Goal: Task Accomplishment & Management: Use online tool/utility

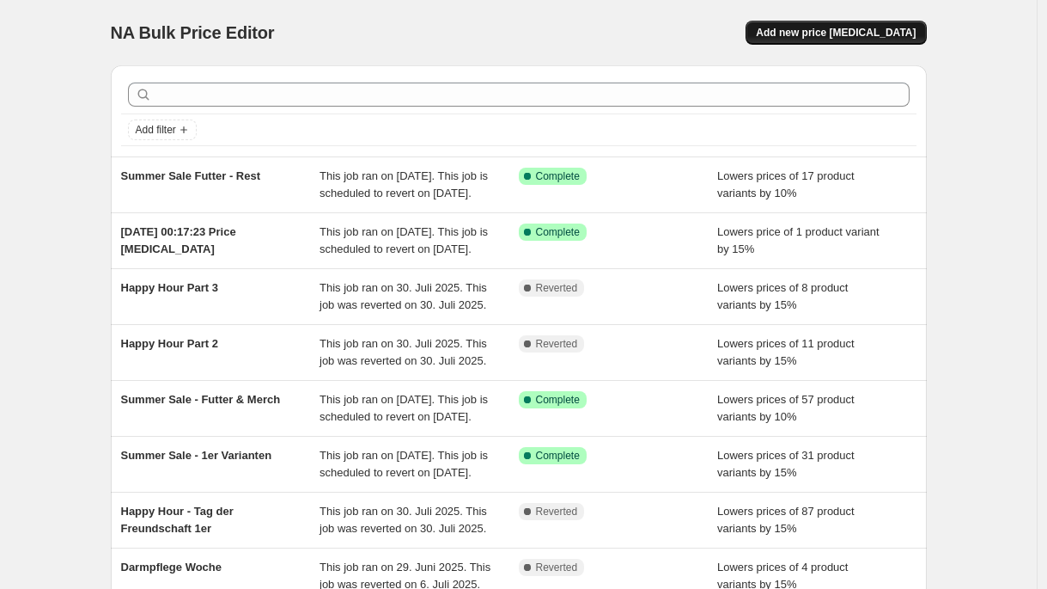
click at [843, 36] on span "Add new price [MEDICAL_DATA]" at bounding box center [836, 33] width 160 height 14
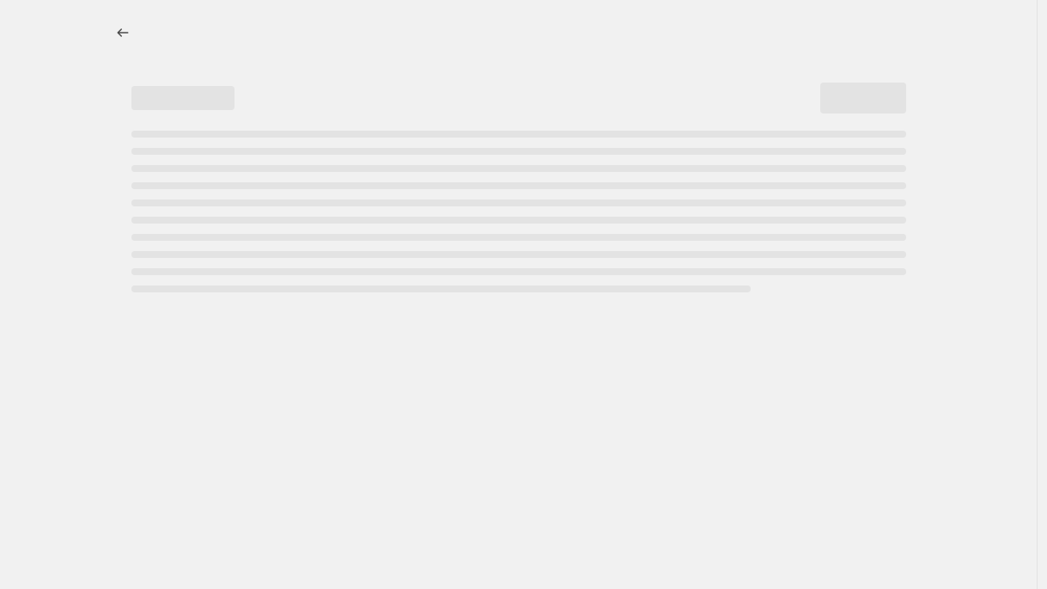
select select "percentage"
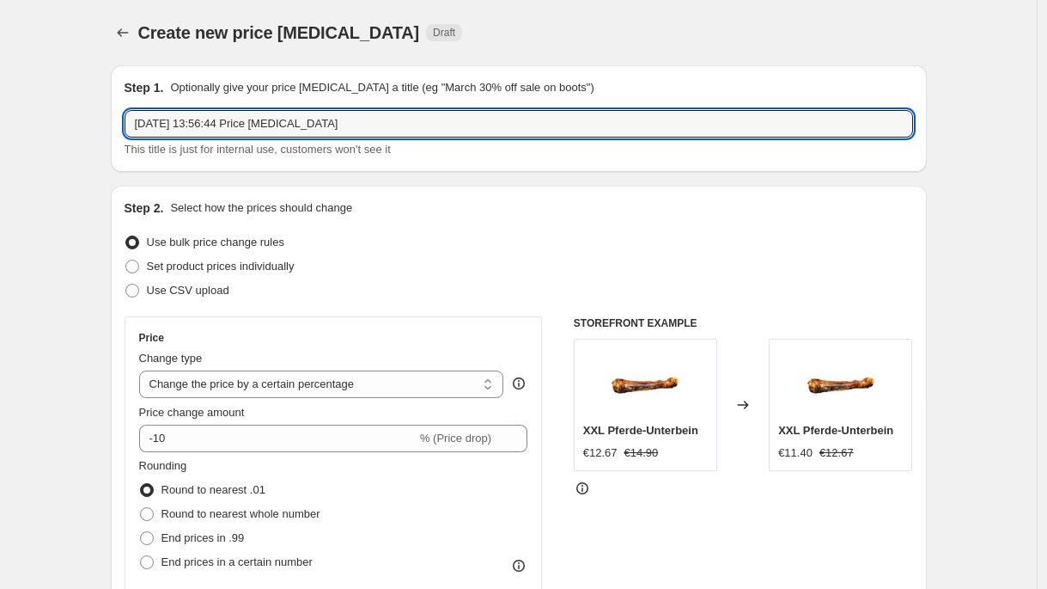
drag, startPoint x: 394, startPoint y: 123, endPoint x: 72, endPoint y: 112, distance: 322.4
type input "[DATE]"
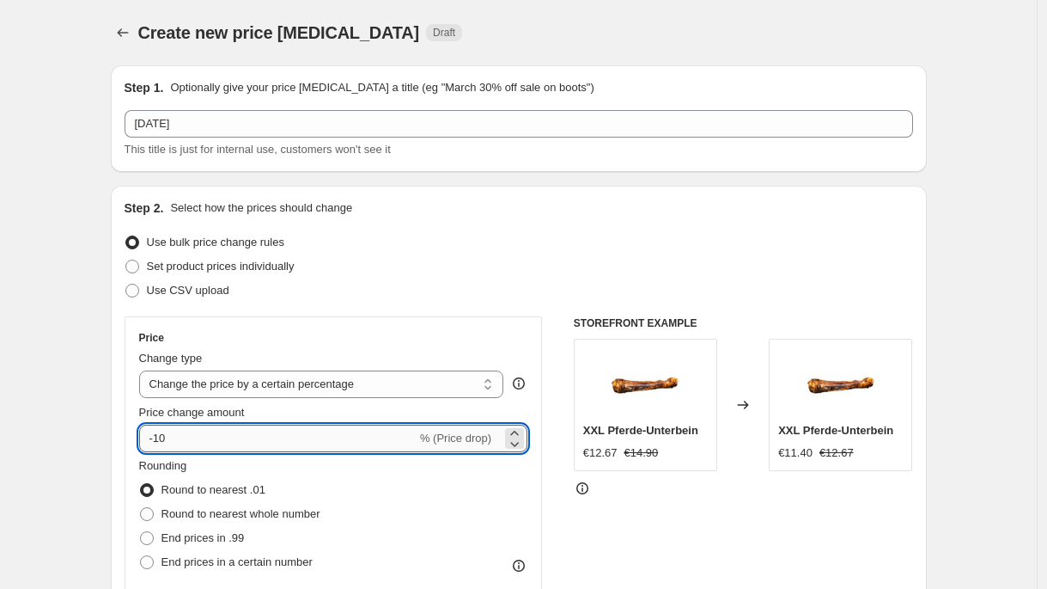
click at [189, 436] on input "-10" at bounding box center [278, 437] width 278 height 27
type input "-15"
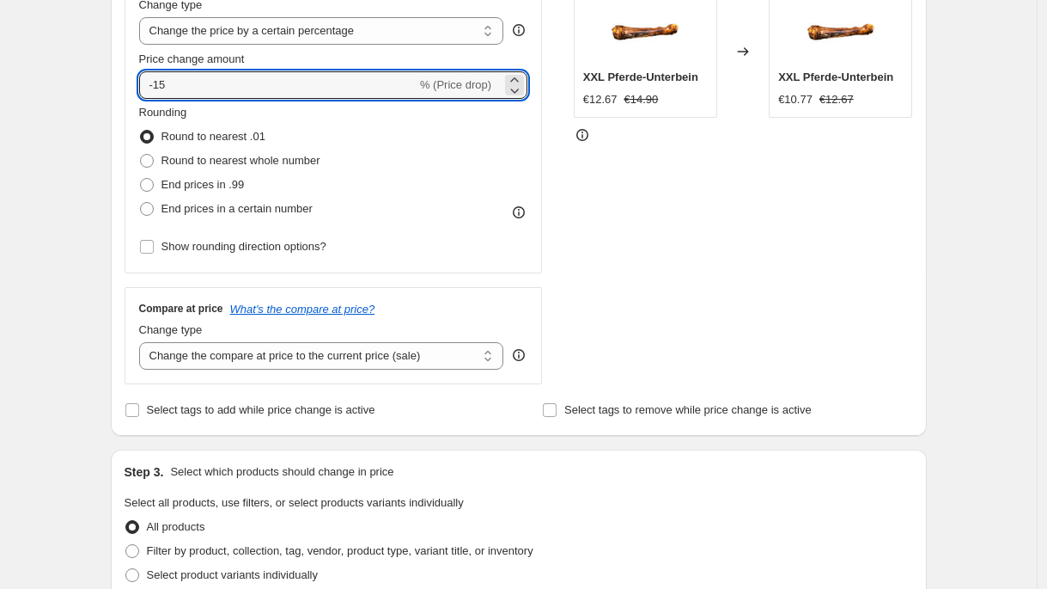
scroll to position [376, 0]
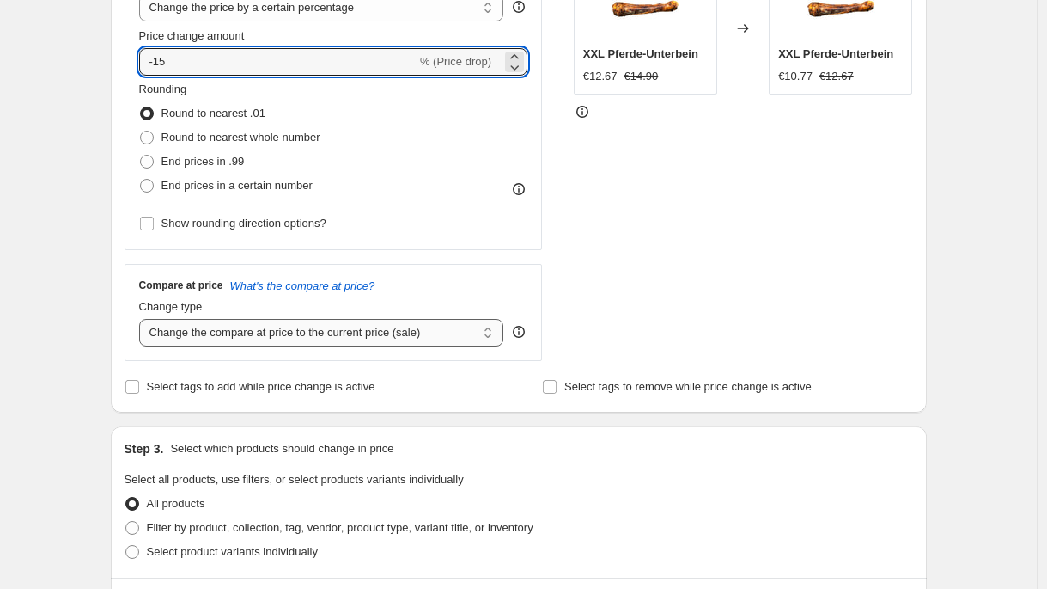
click at [404, 326] on select "Change the compare at price to the current price (sale) Change the compare at p…" at bounding box center [321, 332] width 365 height 27
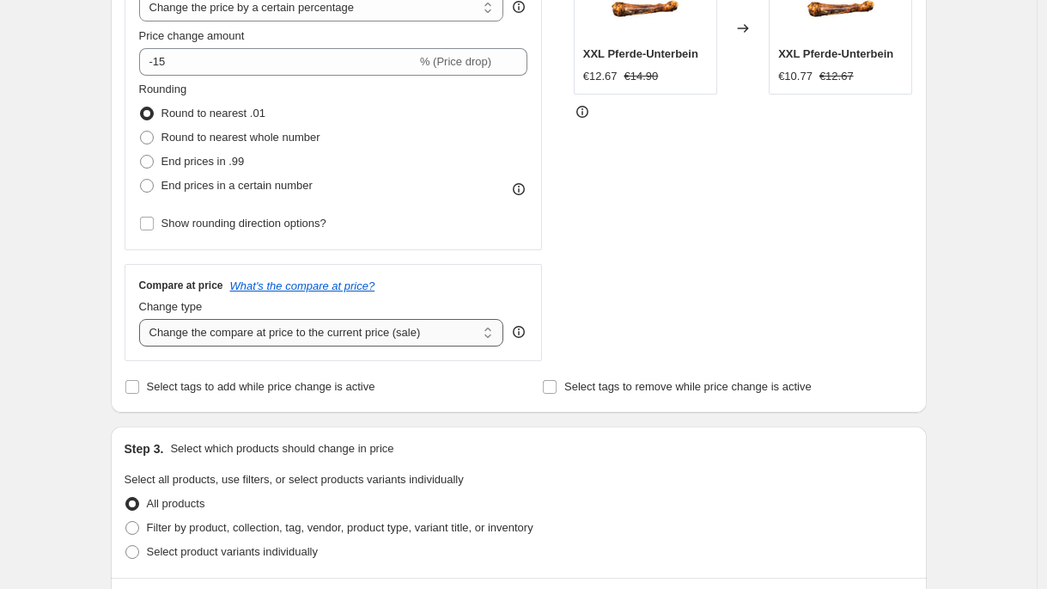
select select "no_change"
click at [143, 319] on select "Change the compare at price to the current price (sale) Change the compare at p…" at bounding box center [321, 332] width 365 height 27
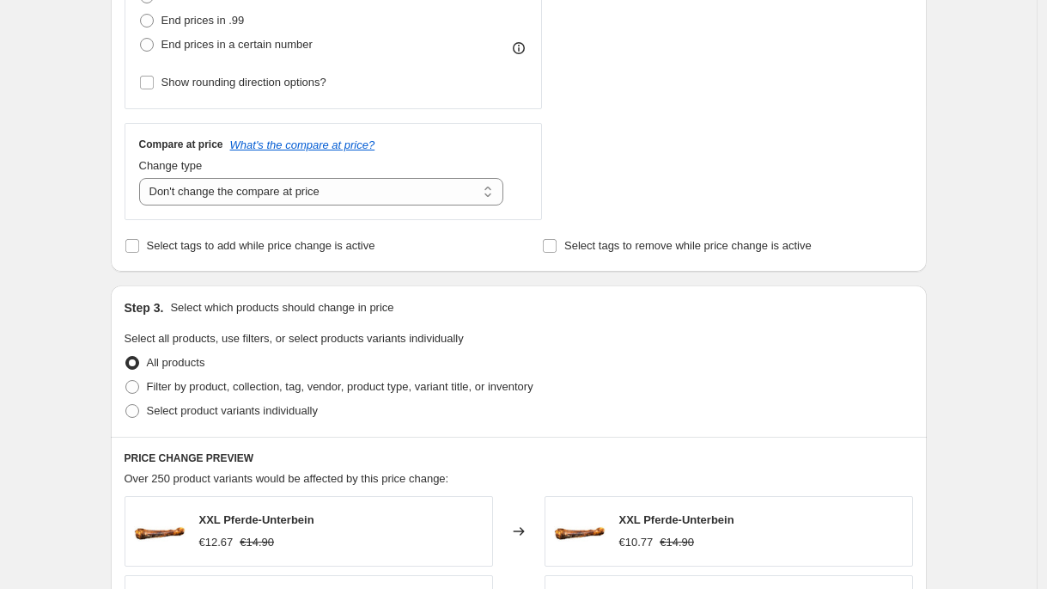
scroll to position [518, 0]
click at [246, 412] on span "Select product variants individually" at bounding box center [232, 409] width 171 height 13
click at [126, 404] on input "Select product variants individually" at bounding box center [125, 403] width 1 height 1
radio input "true"
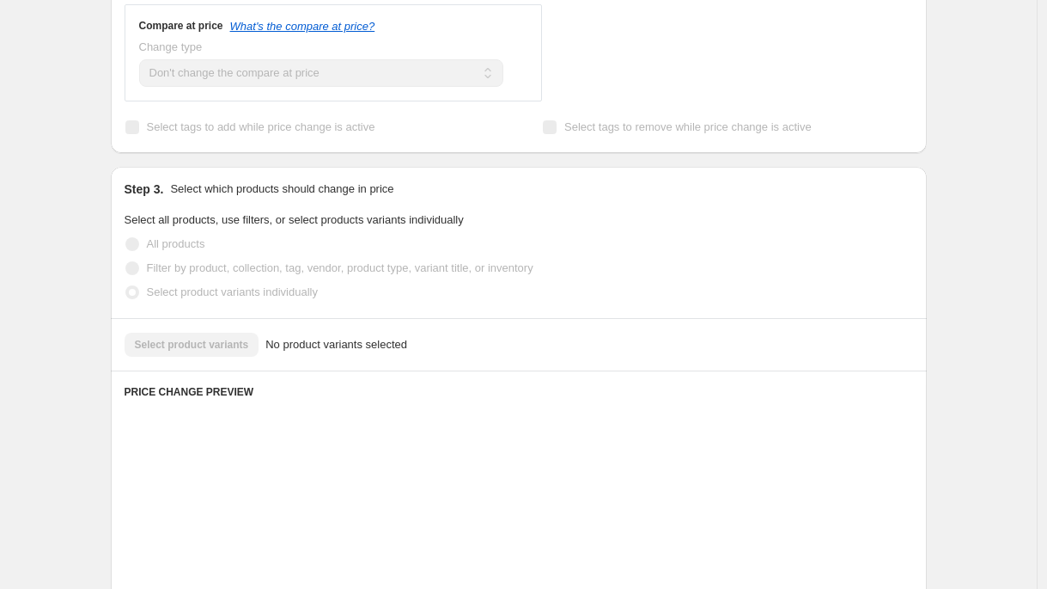
scroll to position [684, 0]
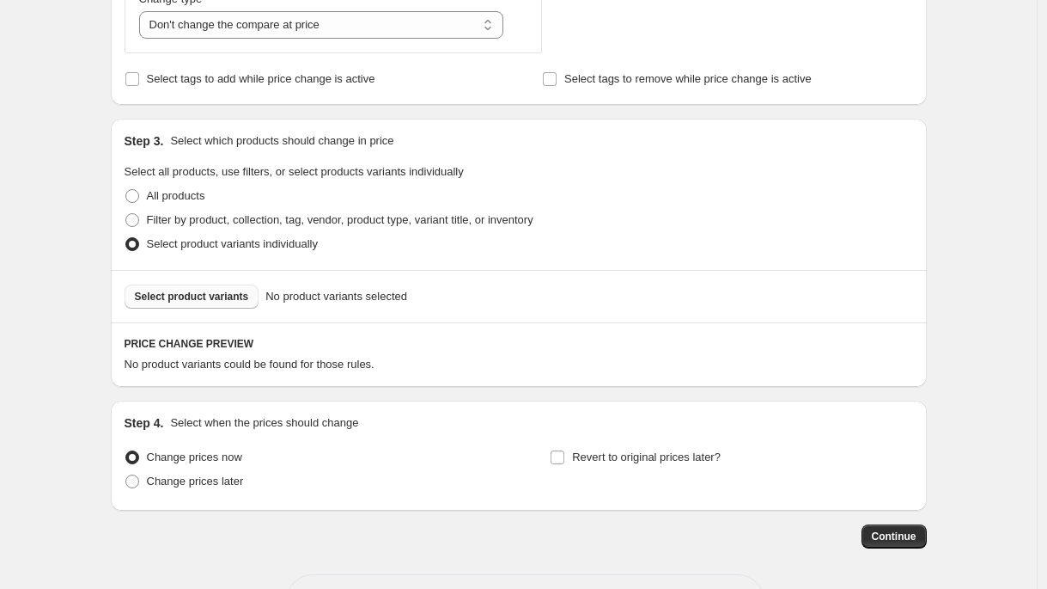
click at [224, 294] on span "Select product variants" at bounding box center [192, 297] width 114 height 14
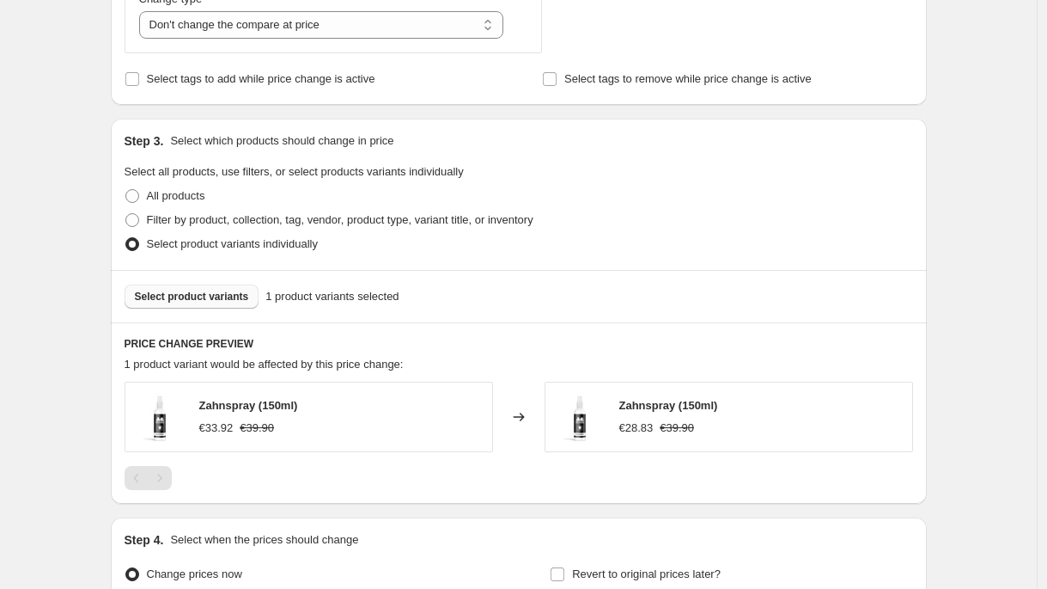
click at [220, 302] on span "Select product variants" at bounding box center [192, 297] width 114 height 14
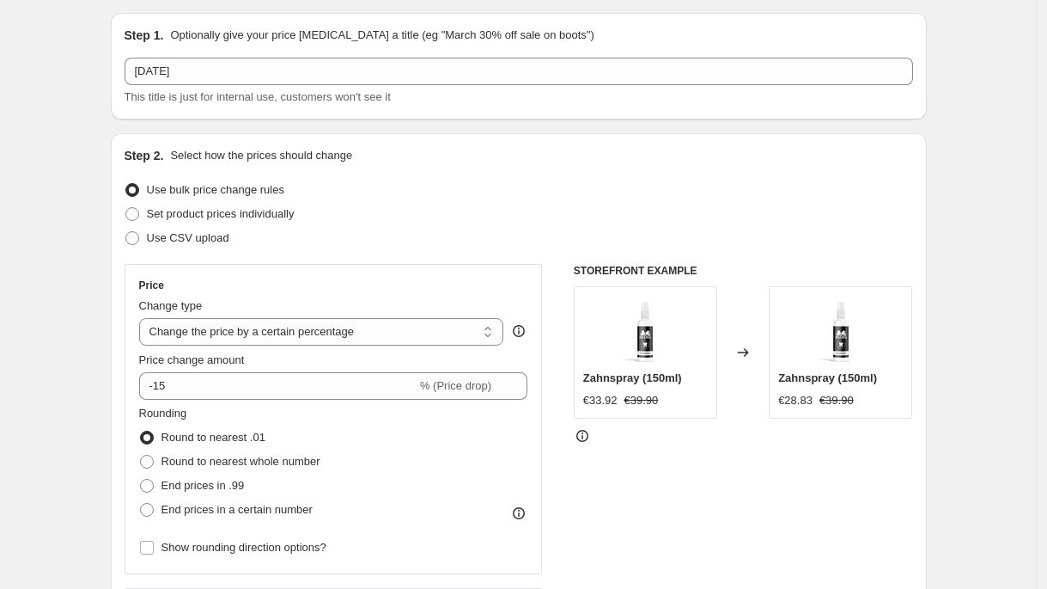
scroll to position [0, 0]
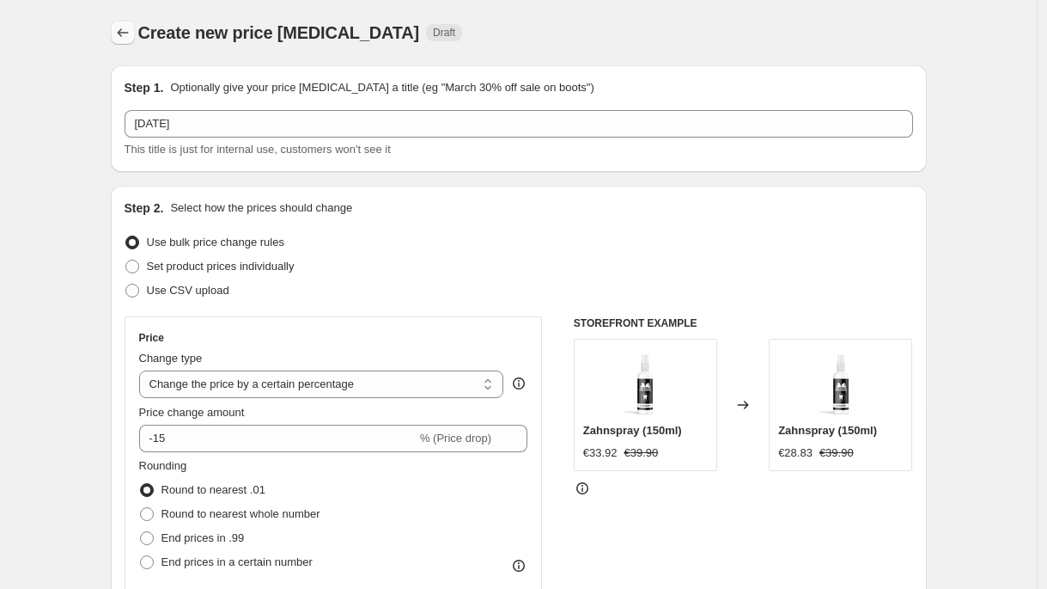
click at [117, 38] on button "Price change jobs" at bounding box center [123, 33] width 24 height 24
